Goal: Communication & Community: Answer question/provide support

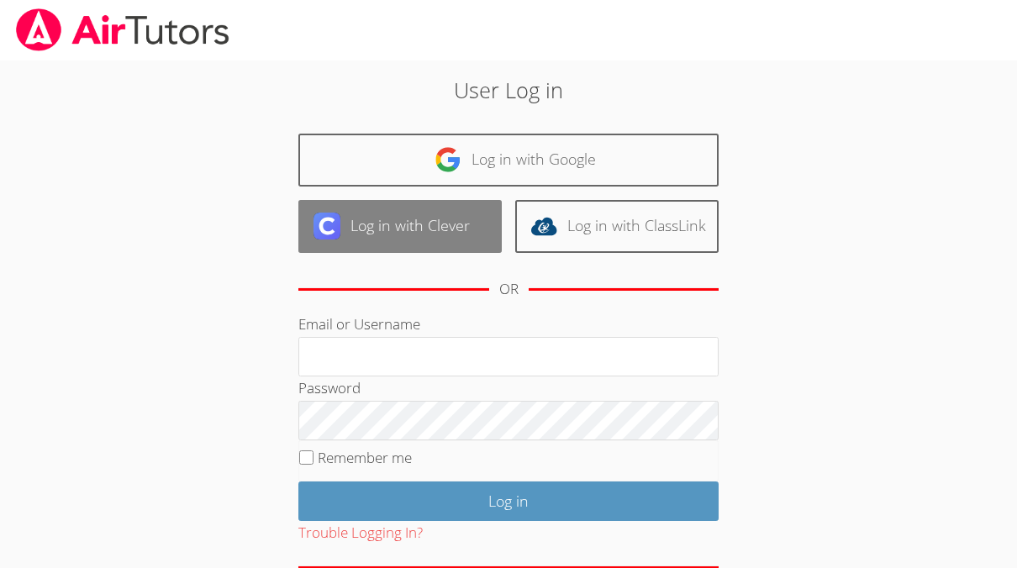
click at [458, 231] on link "Log in with Clever" at bounding box center [399, 226] width 203 height 53
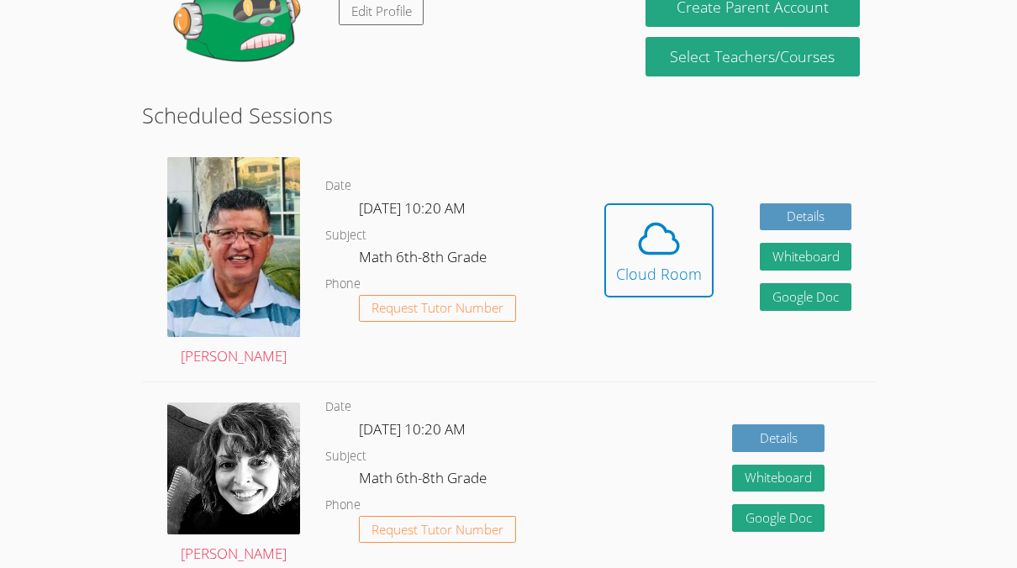
scroll to position [344, 0]
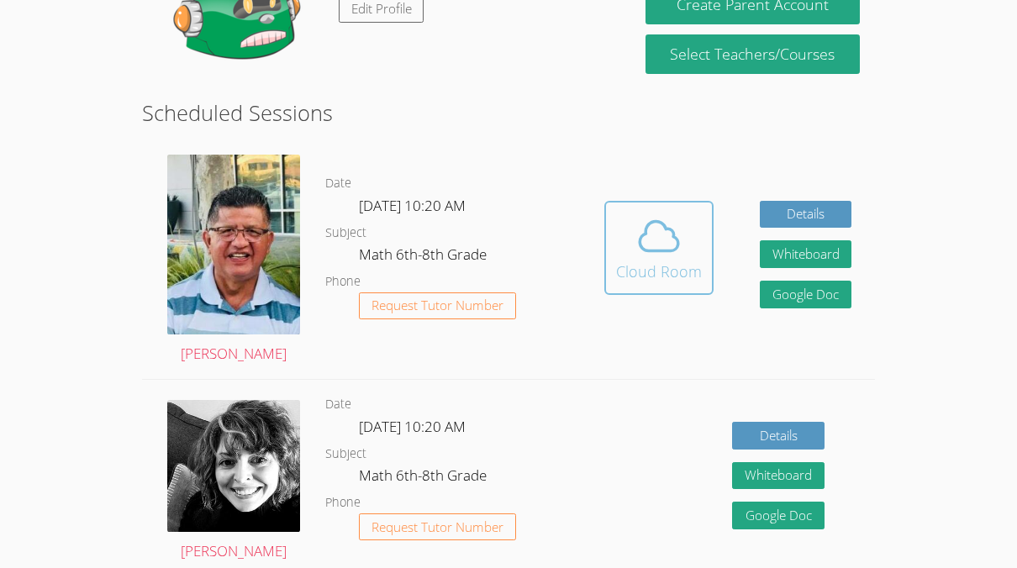
click at [662, 261] on div "Cloud Room" at bounding box center [659, 272] width 86 height 24
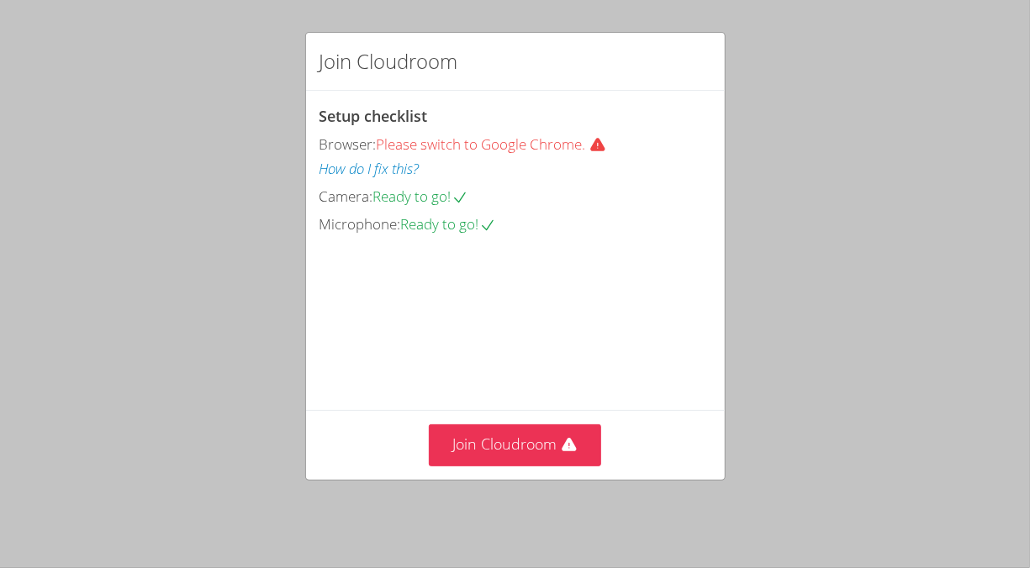
click at [434, 521] on div "Join Cloudroom Setup checklist Browser: Please switch to Google Chrome. How do …" at bounding box center [515, 284] width 1030 height 568
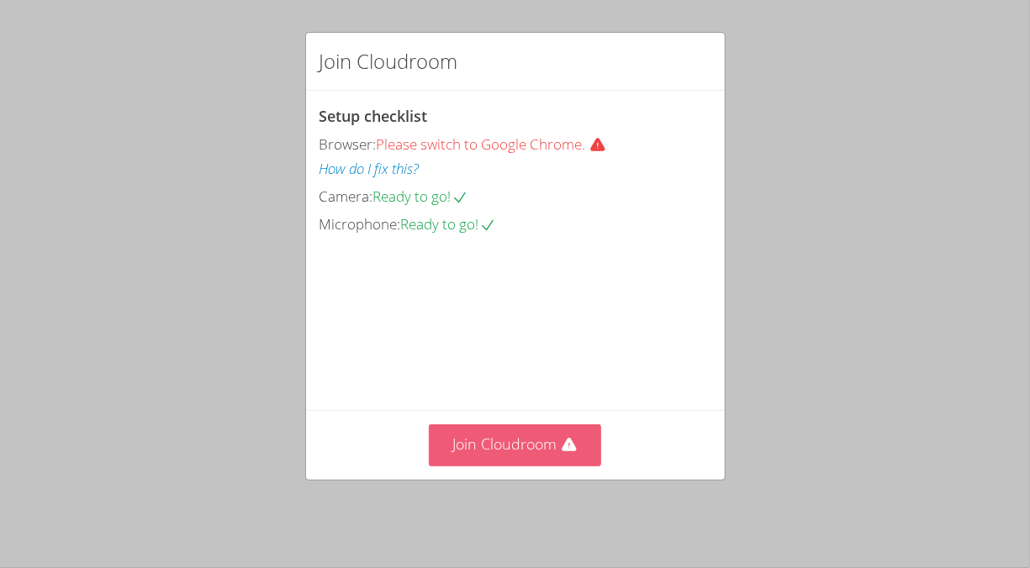
click at [465, 454] on button "Join Cloudroom" at bounding box center [515, 444] width 172 height 41
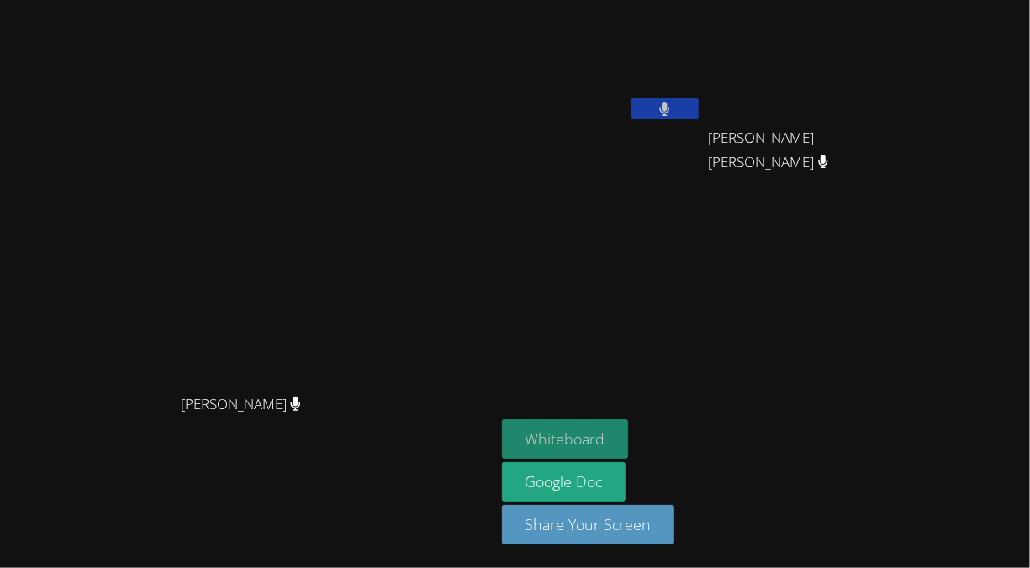
click at [629, 440] on button "Whiteboard" at bounding box center [565, 438] width 127 height 39
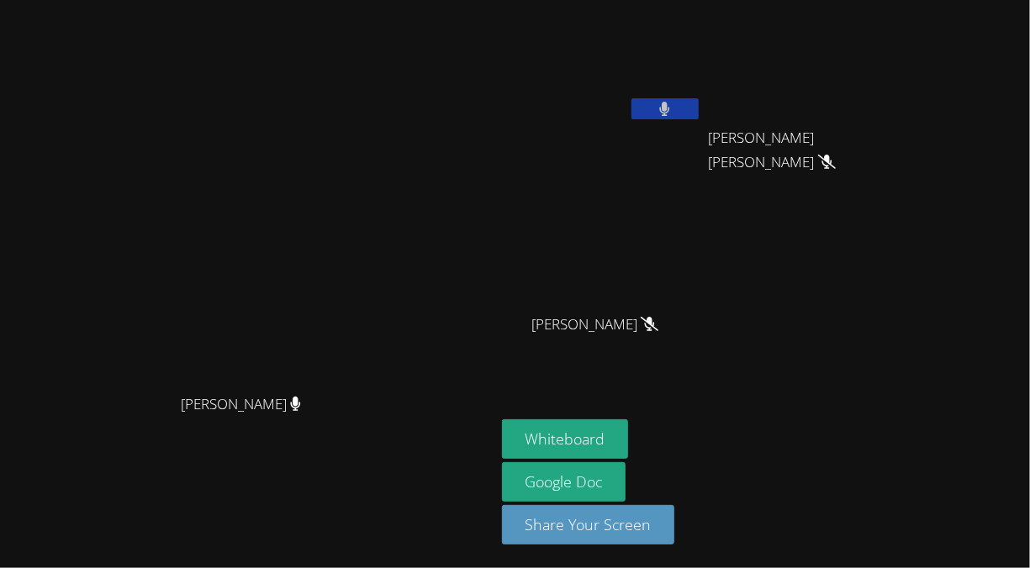
click at [698, 119] on div at bounding box center [664, 110] width 67 height 25
click at [698, 101] on button at bounding box center [664, 108] width 67 height 21
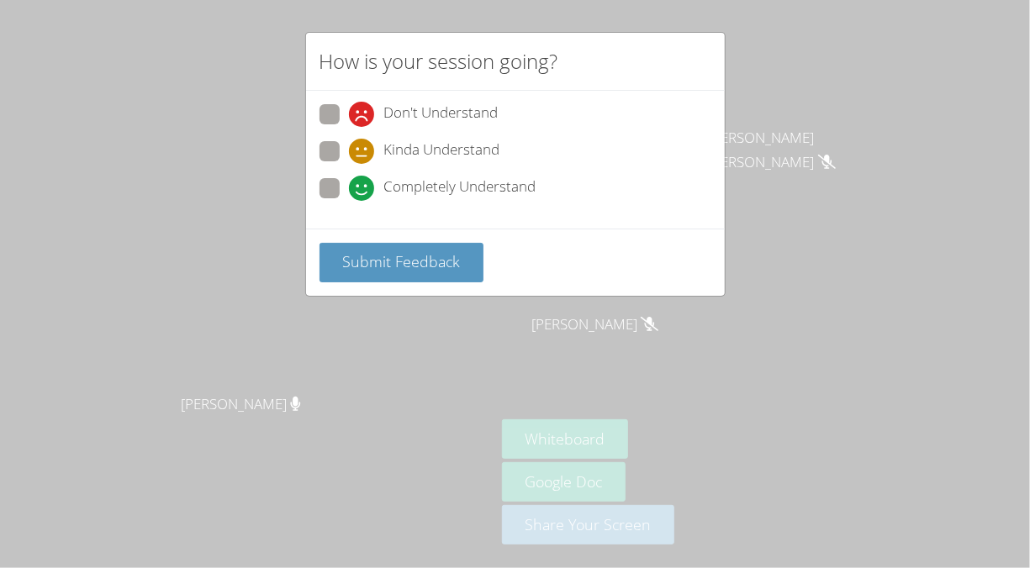
click at [424, 176] on span "Completely Understand" at bounding box center [460, 188] width 152 height 25
click at [363, 178] on input "Completely Understand" at bounding box center [356, 185] width 14 height 14
radio input "true"
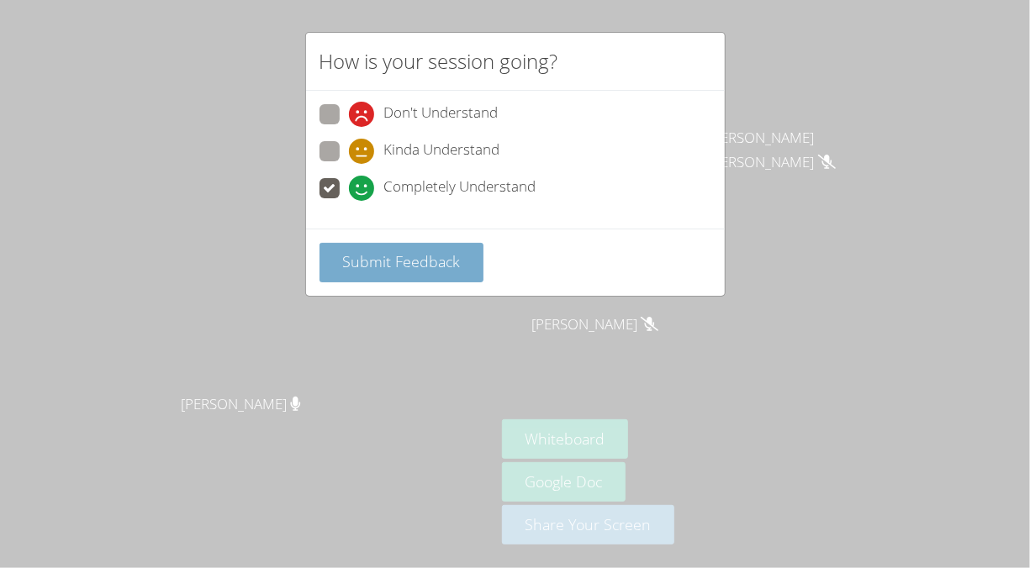
click at [419, 255] on span "Submit Feedback" at bounding box center [401, 261] width 118 height 20
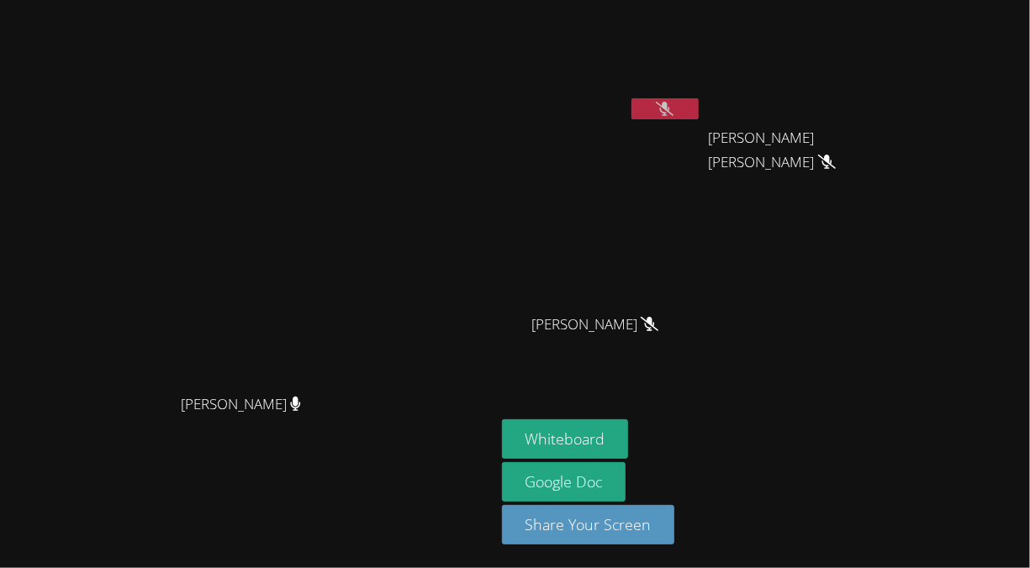
click at [373, 279] on video at bounding box center [247, 250] width 252 height 271
click at [698, 104] on button at bounding box center [664, 108] width 67 height 21
